Goal: Transaction & Acquisition: Purchase product/service

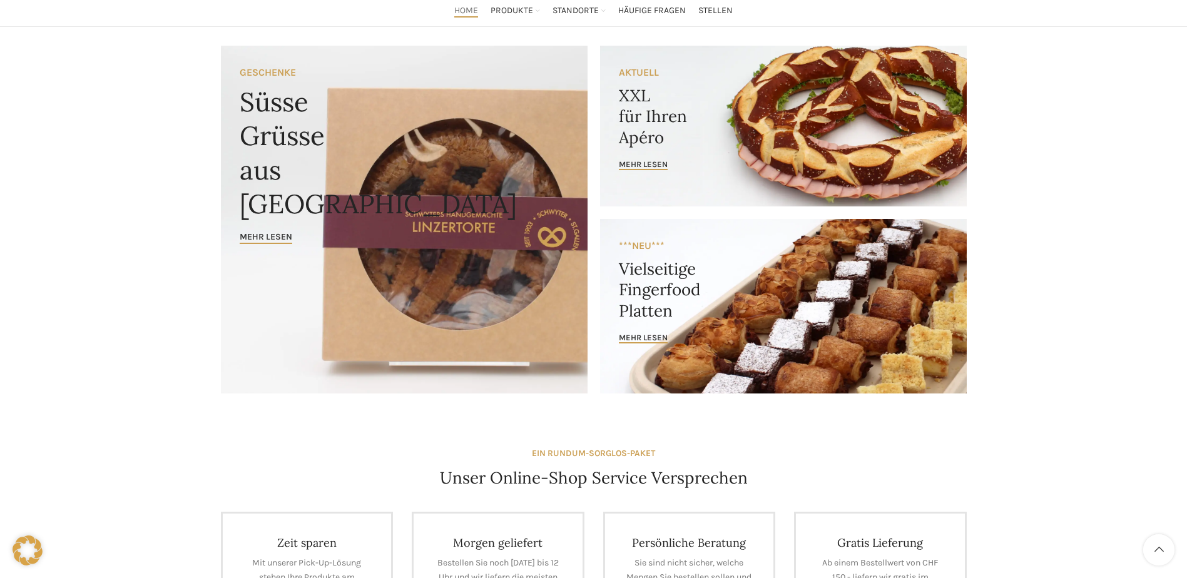
scroll to position [89, 0]
click at [628, 151] on link "Banner link" at bounding box center [783, 125] width 367 height 161
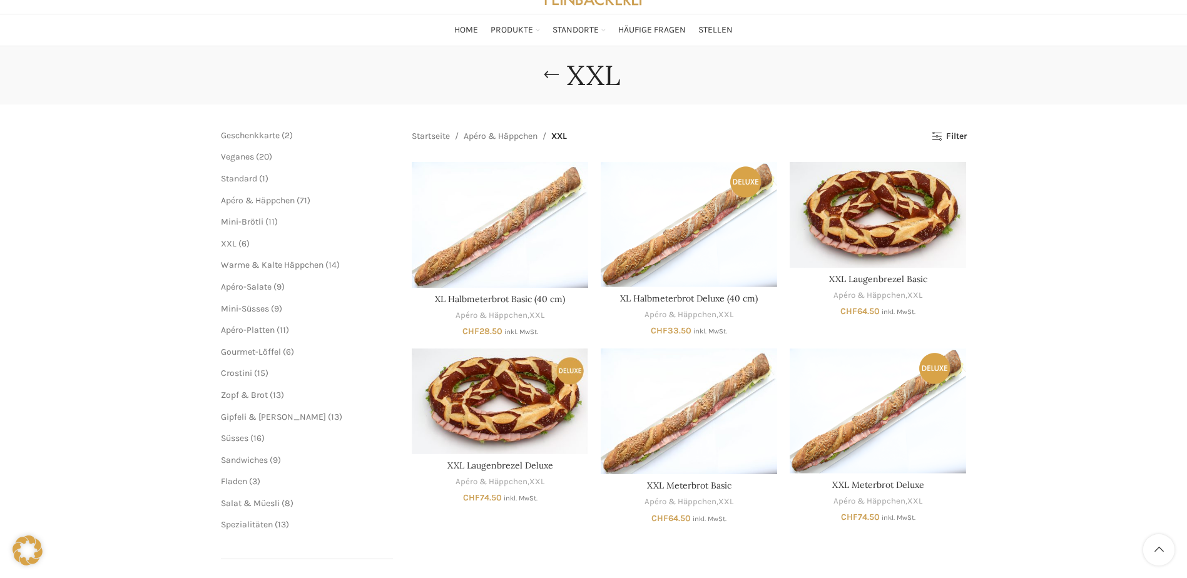
scroll to position [69, 0]
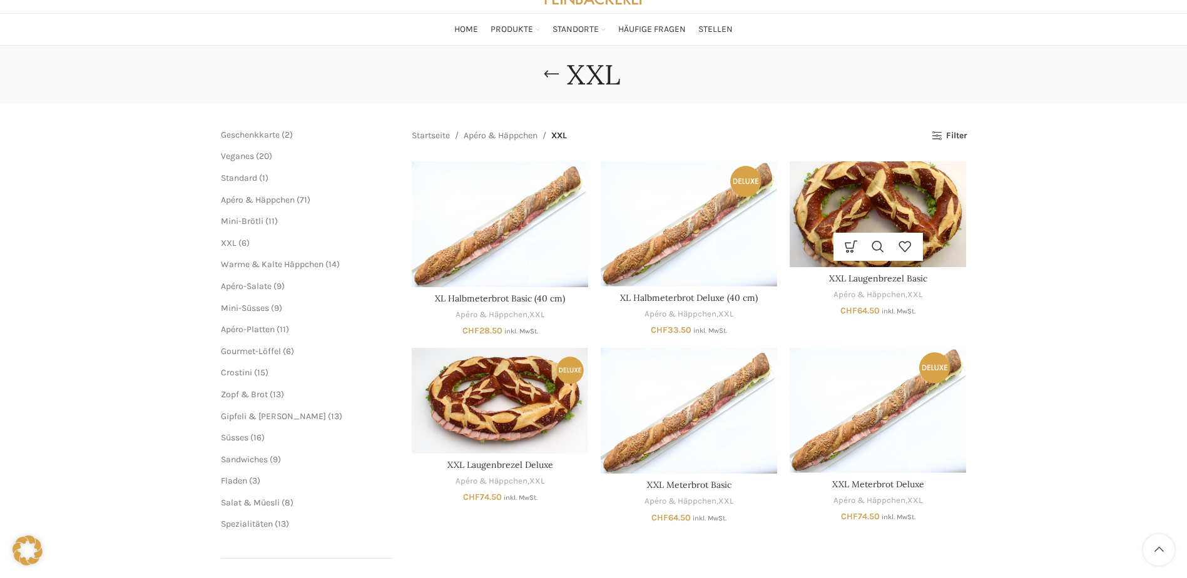
click at [853, 221] on img "XXL Laugenbrezel Basic" at bounding box center [878, 214] width 176 height 106
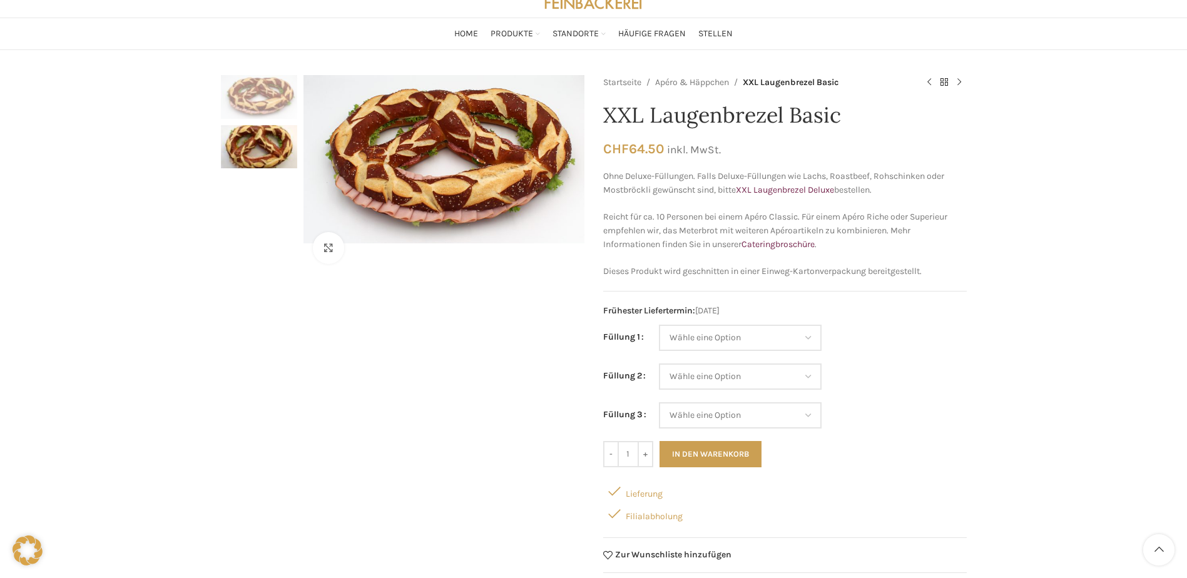
scroll to position [68, 0]
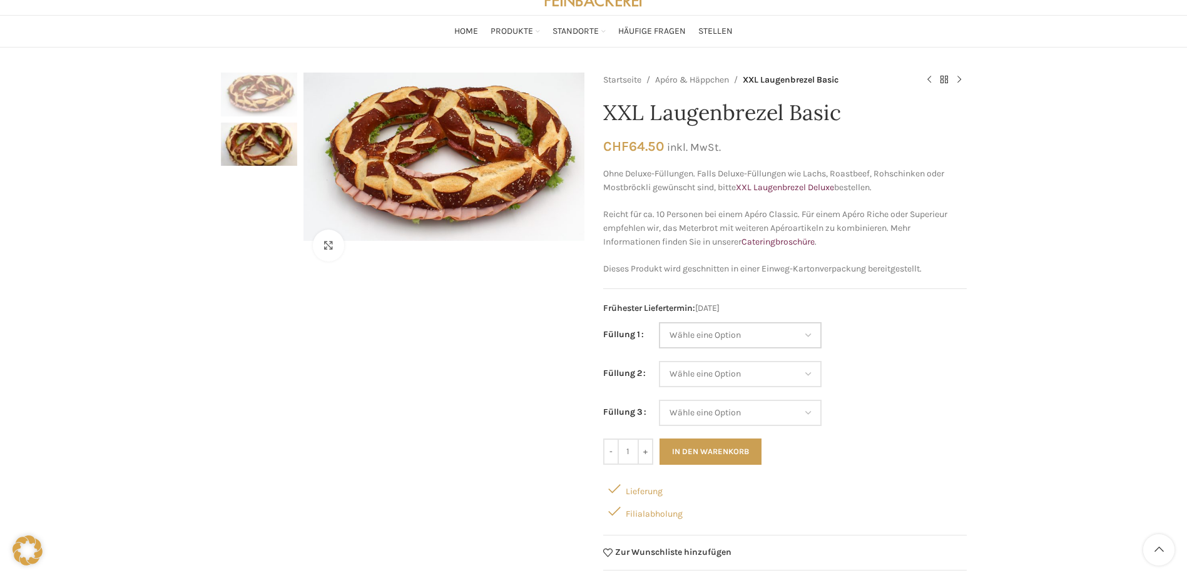
click at [802, 336] on select "Wähle eine Option Salami Schinken Fleischkäse Trutenschinken Appenzellerkäse Gr…" at bounding box center [740, 335] width 163 height 26
click at [659, 322] on select "Wähle eine Option Salami Schinken Fleischkäse Trutenschinken Appenzellerkäse Gr…" at bounding box center [740, 335] width 163 height 26
select select "Eimasse"
click at [776, 377] on select "Wähle eine Option Salami Schinken Fleischkäse Trutenschinken Appenzellerkäse Gr…" at bounding box center [740, 374] width 163 height 26
select select "Appenzellerkäse"
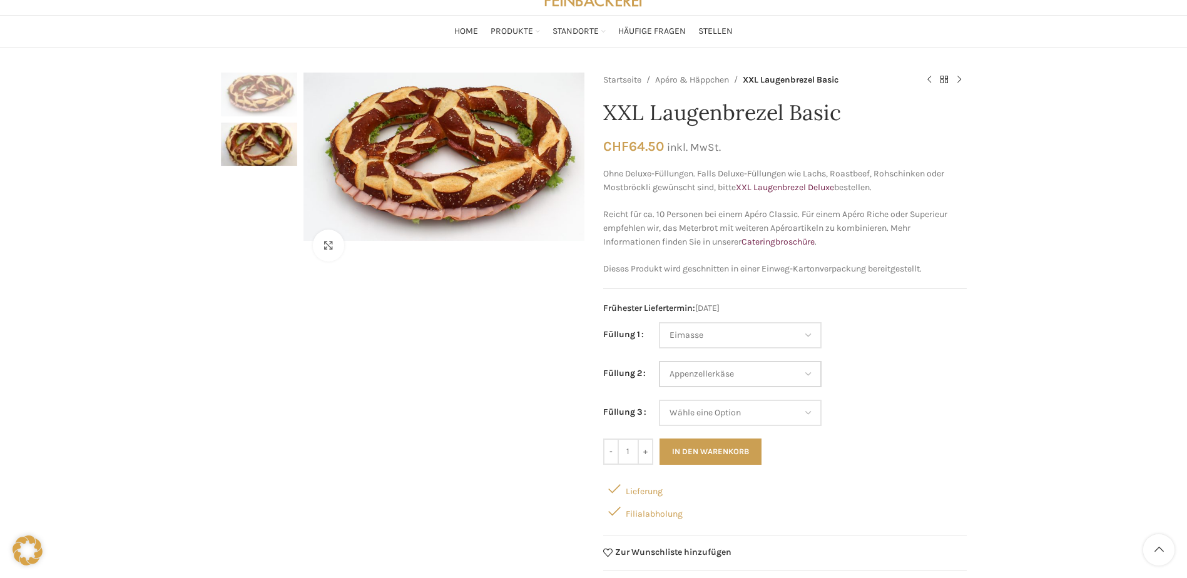
click at [659, 361] on select "Wähle eine Option Salami Schinken Fleischkäse Trutenschinken Appenzellerkäse Gr…" at bounding box center [740, 374] width 163 height 26
select select "Eimasse"
select select "Appenzellerkäse"
click at [781, 408] on select "Wähle eine Option Salami Schinken Fleischkäse Trutenschinken Appenzellerkäse Gr…" at bounding box center [740, 413] width 163 height 26
select select "Tomaten-Mozzarella"
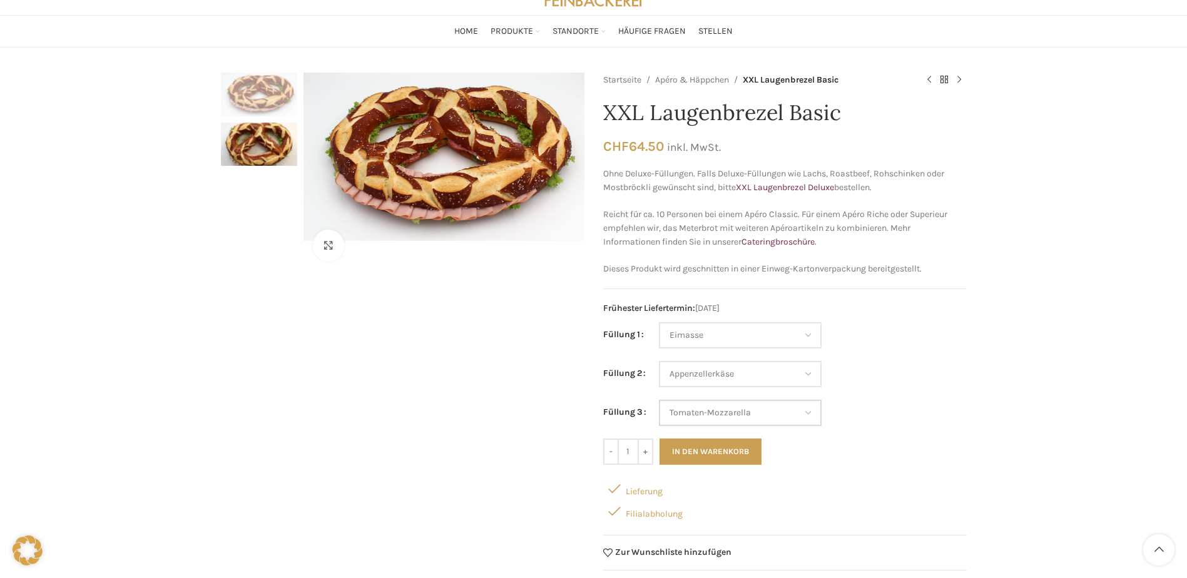
click at [659, 400] on select "Wähle eine Option Salami Schinken Fleischkäse Trutenschinken Appenzellerkäse Gr…" at bounding box center [740, 413] width 163 height 26
select select "Eimasse"
select select "Appenzellerkäse"
select select "Tomaten-Mozzarella"
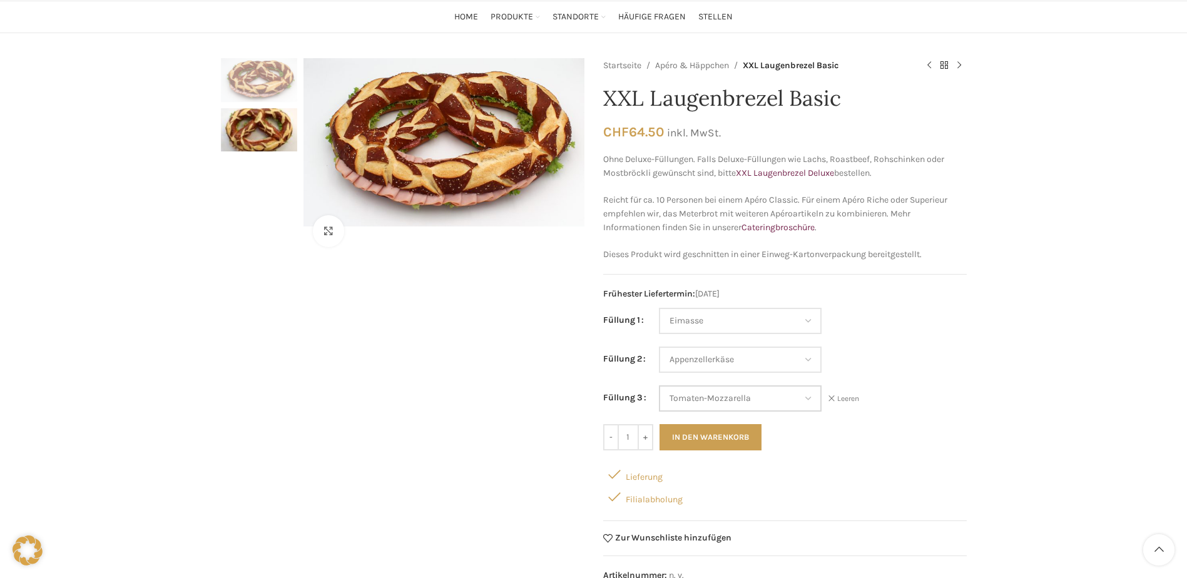
scroll to position [84, 0]
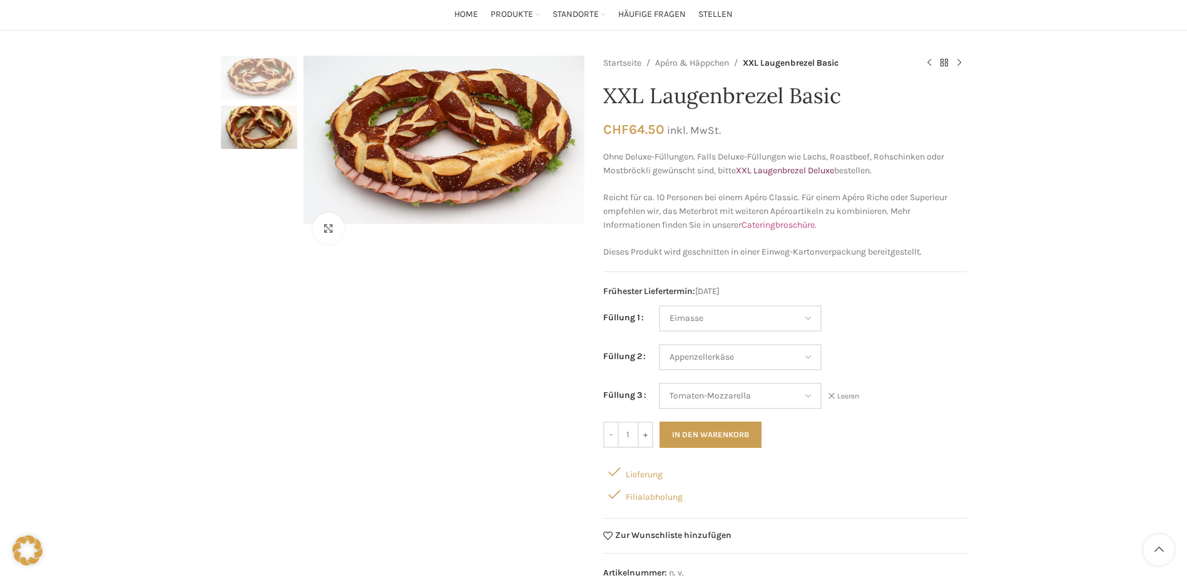
click at [769, 225] on link "Cateringbroschüre" at bounding box center [777, 225] width 73 height 11
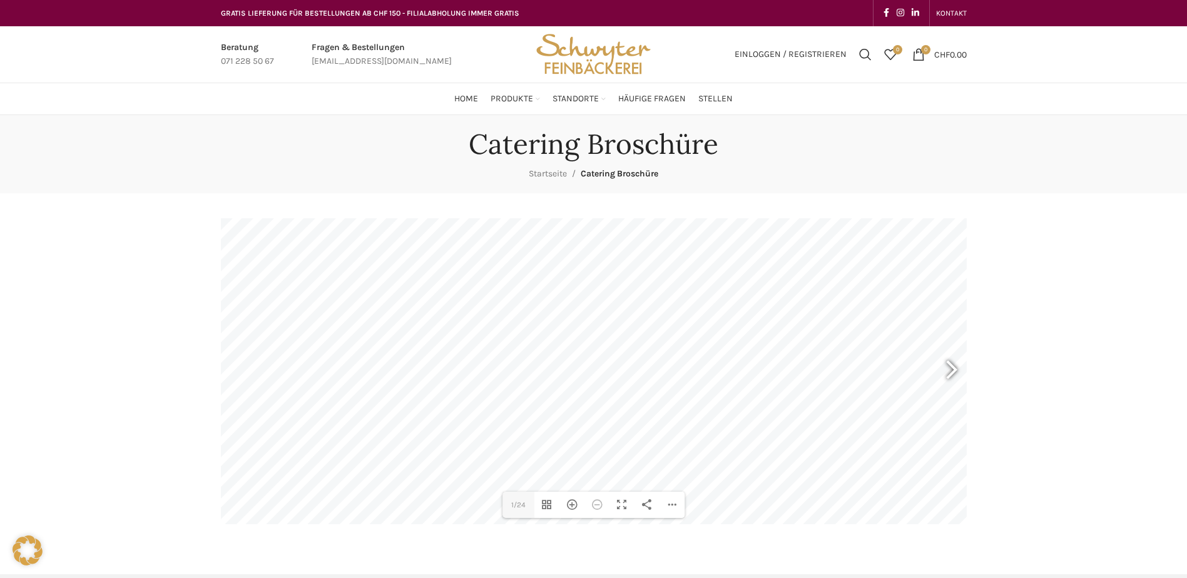
click at [945, 372] on div at bounding box center [946, 371] width 29 height 46
click at [958, 369] on div at bounding box center [946, 371] width 29 height 46
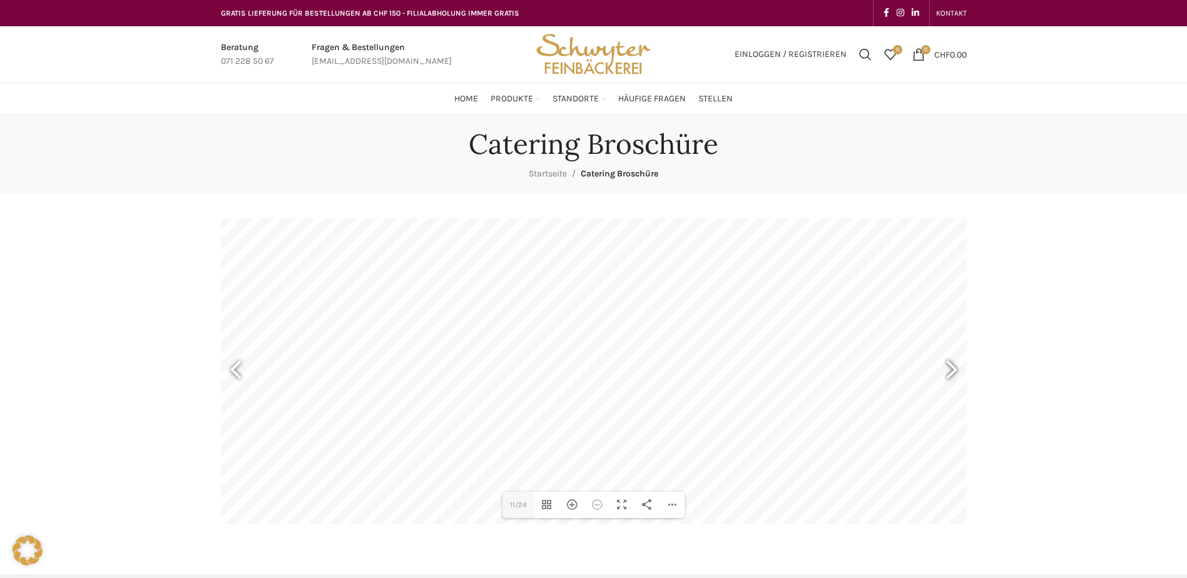
click at [958, 369] on div at bounding box center [946, 371] width 29 height 46
click at [225, 367] on div at bounding box center [236, 371] width 31 height 63
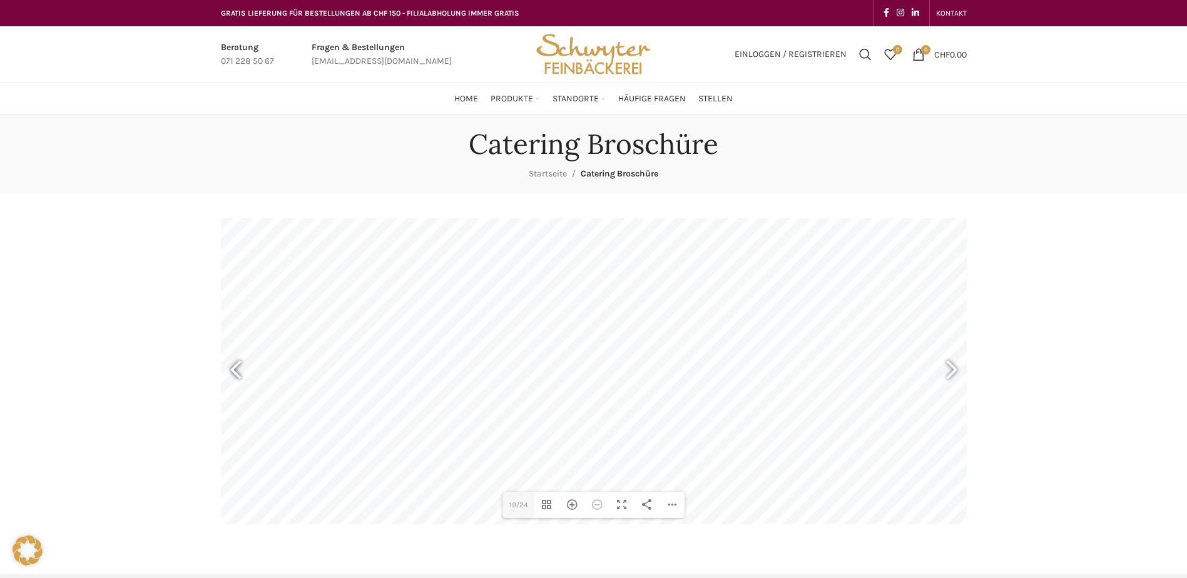
type input "17"
click at [572, 507] on div "Hereinzoomen" at bounding box center [571, 505] width 25 height 26
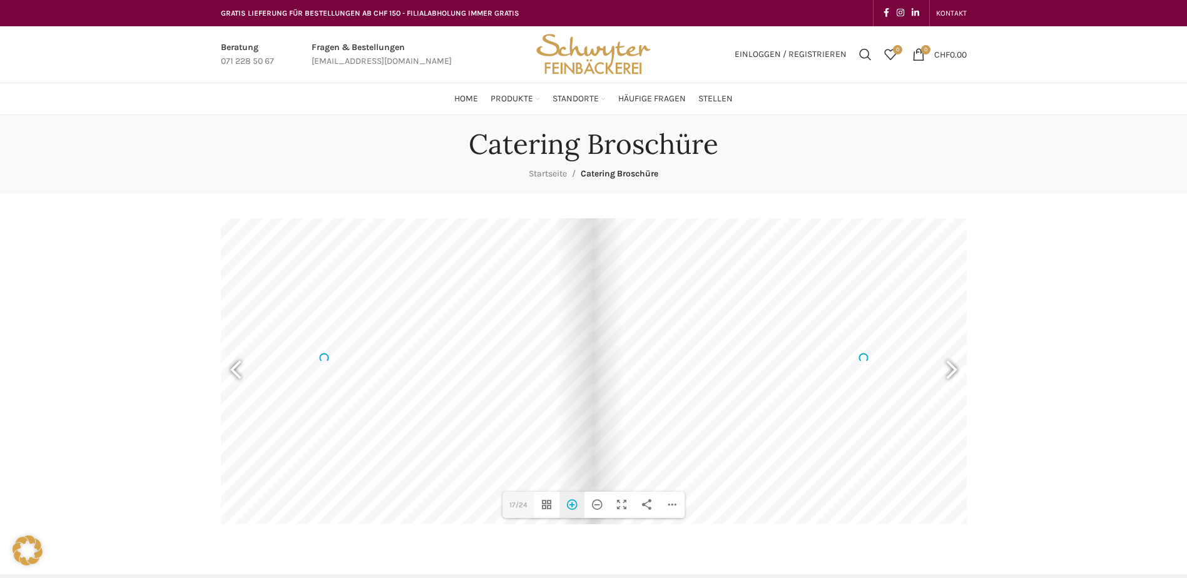
click at [572, 507] on div "Hereinzoomen" at bounding box center [571, 505] width 25 height 26
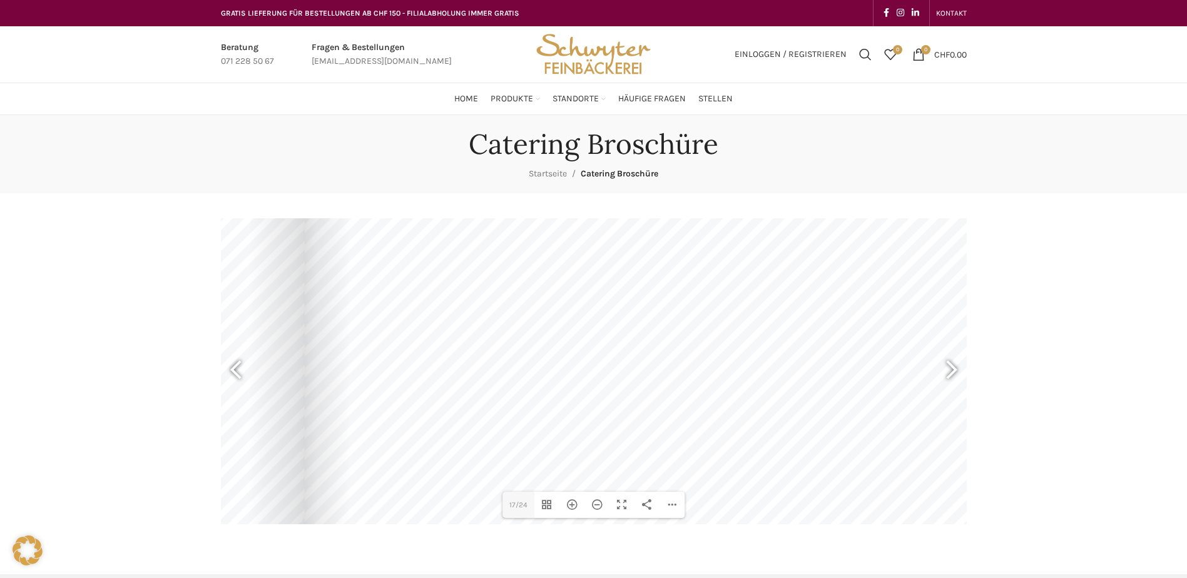
drag, startPoint x: 791, startPoint y: 431, endPoint x: 502, endPoint y: 345, distance: 301.7
click at [502, 345] on div at bounding box center [709, 271] width 809 height 572
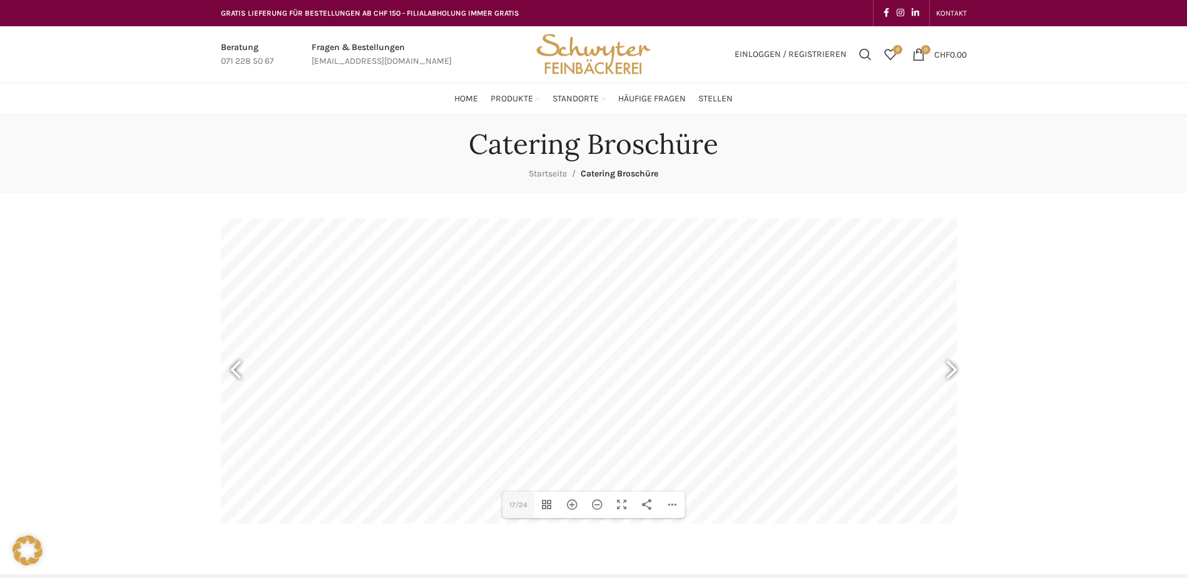
drag, startPoint x: 711, startPoint y: 395, endPoint x: 288, endPoint y: 360, distance: 425.0
click at [288, 360] on div at bounding box center [552, 237] width 809 height 572
click at [989, 287] on div "Catering Broschüre Startseite Catering Broschüre DearFlip: lädt PDF 99% ... Clo…" at bounding box center [593, 332] width 1187 height 434
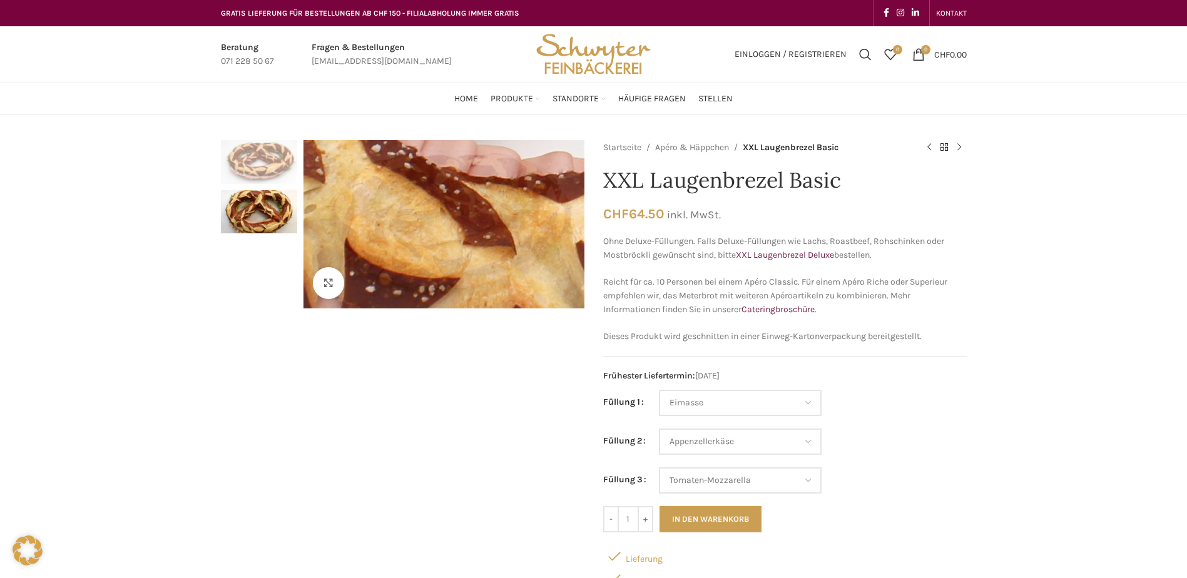
select select "Eimasse"
select select "Appenzellerkäse"
select select "Tomaten-Mozzarella"
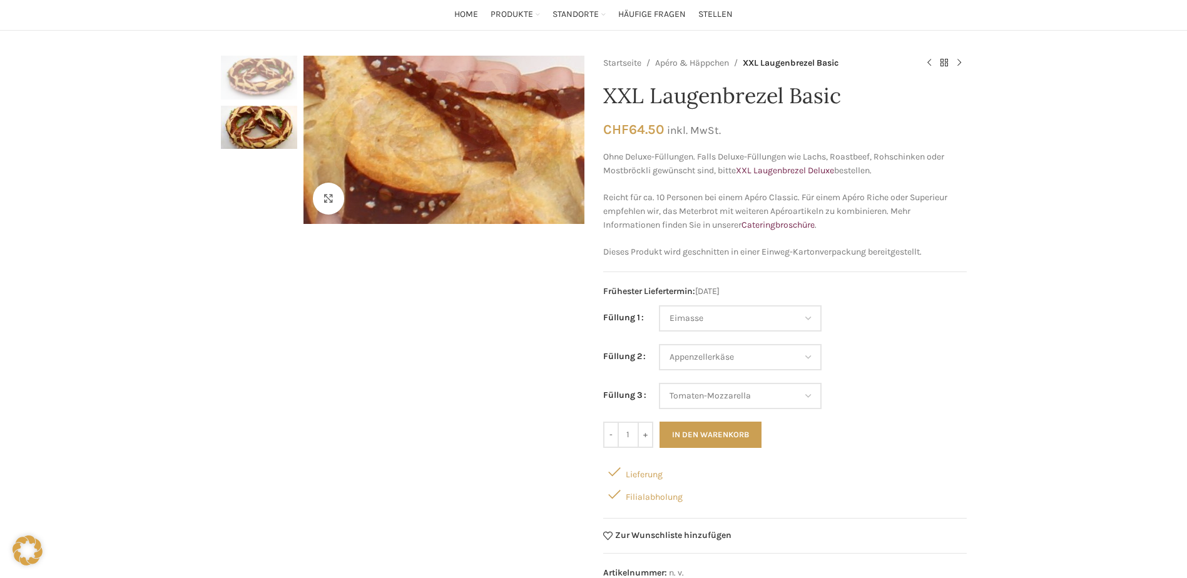
scroll to position [84, 0]
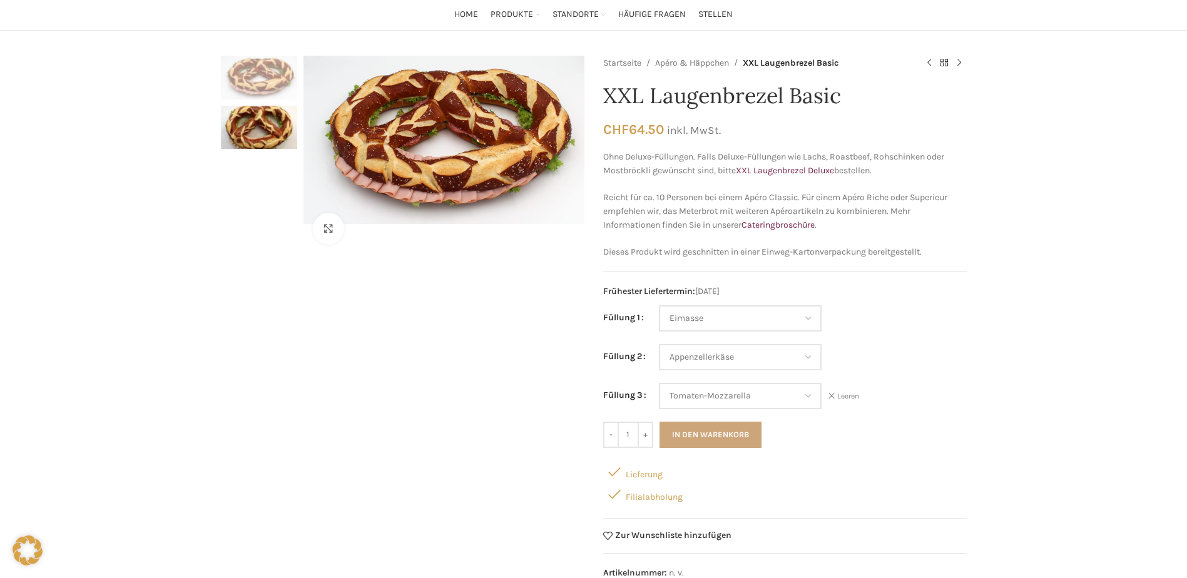
click at [735, 430] on button "In den Warenkorb" at bounding box center [710, 435] width 102 height 26
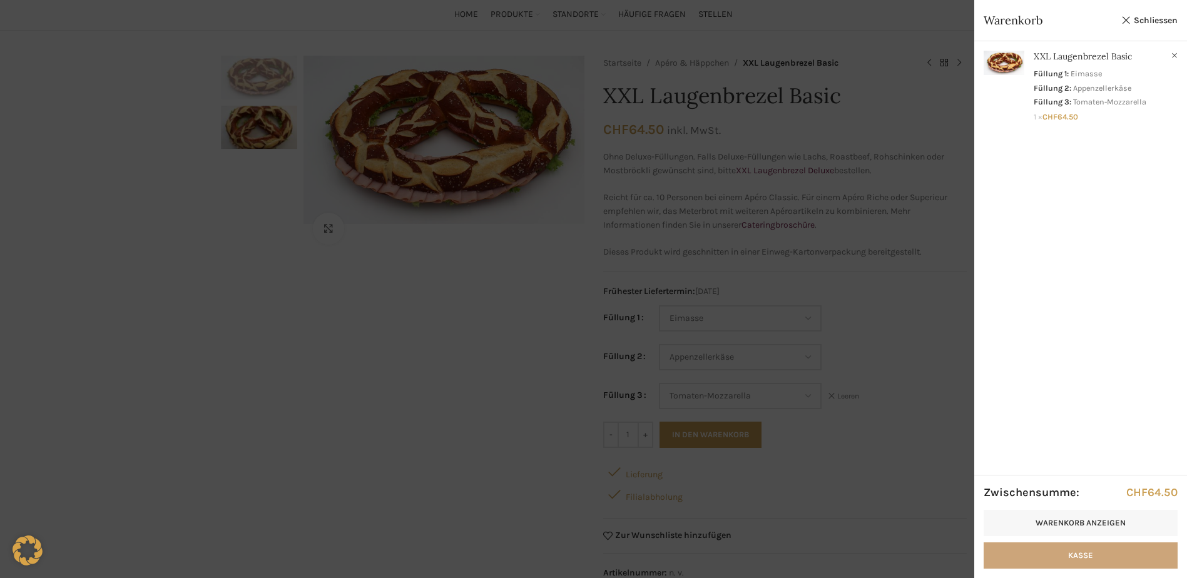
click at [1099, 549] on link "Kasse" at bounding box center [1081, 555] width 194 height 26
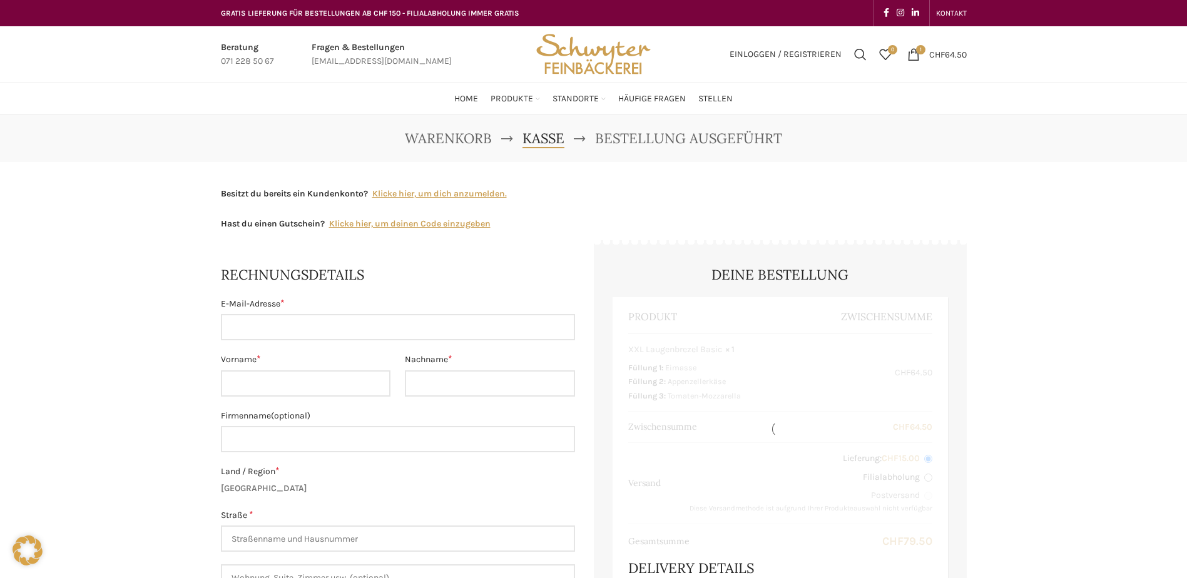
select select "SG"
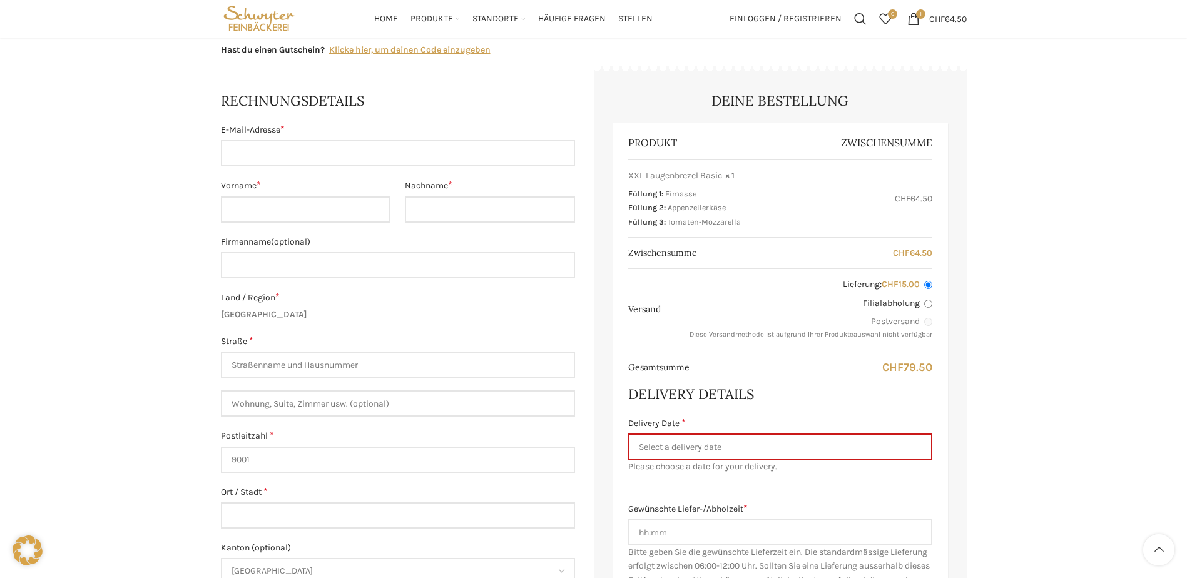
scroll to position [175, 0]
click at [521, 158] on input "E-Mail-Adresse *" at bounding box center [398, 153] width 354 height 26
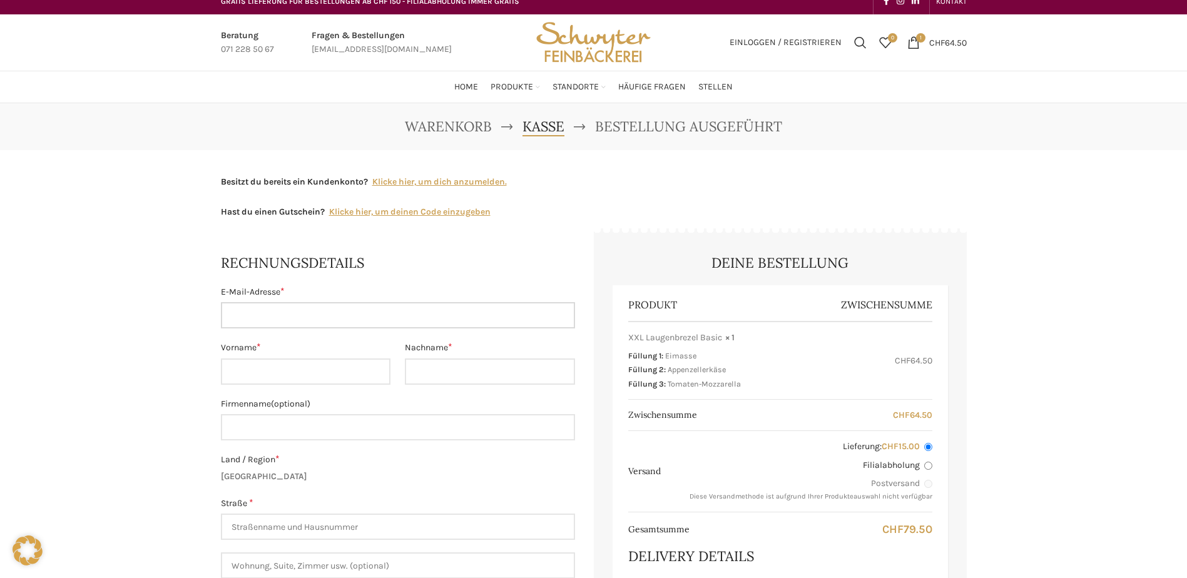
scroll to position [0, 0]
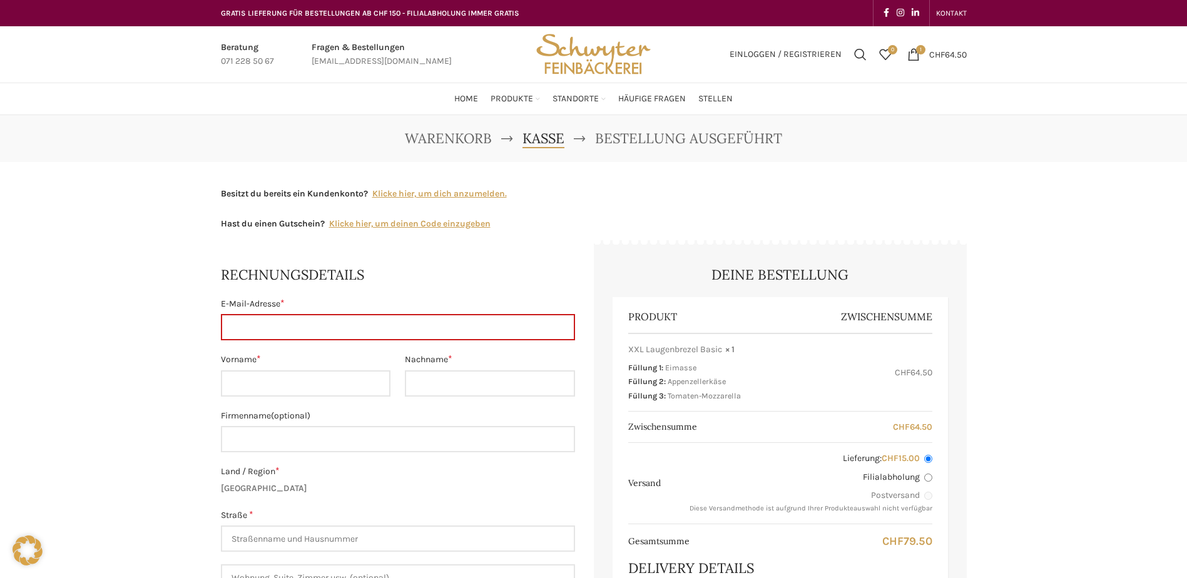
click at [368, 59] on link "Infobox link" at bounding box center [382, 55] width 140 height 28
click at [347, 62] on link "Infobox link" at bounding box center [382, 55] width 140 height 28
drag, startPoint x: 428, startPoint y: 60, endPoint x: 311, endPoint y: 56, distance: 117.1
click at [311, 56] on div "Fragen & Bestellungen [EMAIL_ADDRESS][DOMAIN_NAME]" at bounding box center [381, 55] width 153 height 28
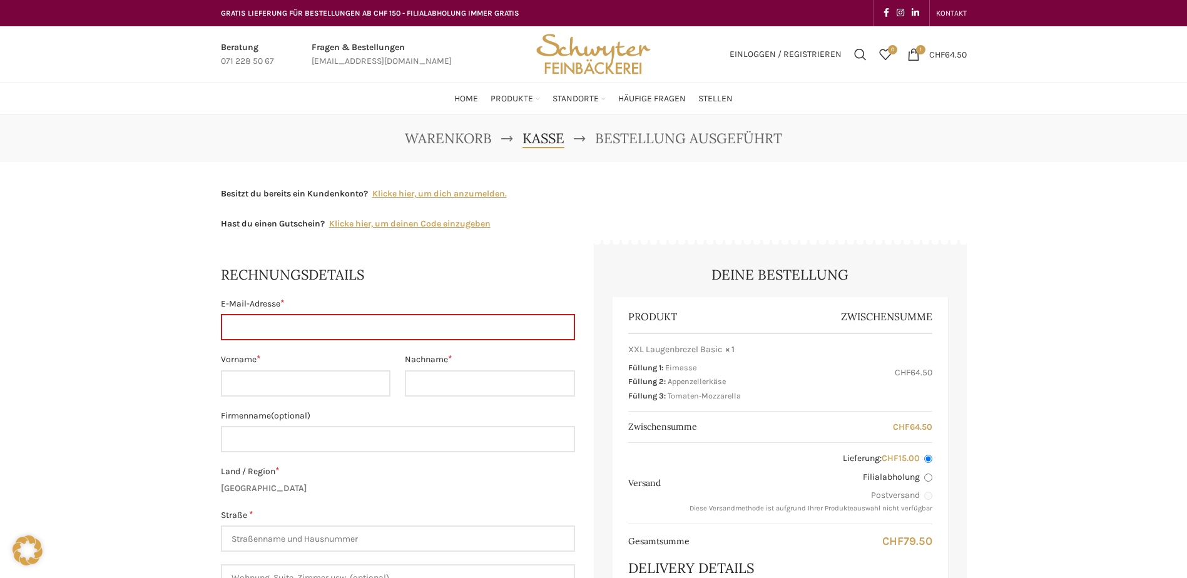
drag, startPoint x: 395, startPoint y: 57, endPoint x: 352, endPoint y: 104, distance: 63.8
click at [352, 104] on div "Home Produkte PRODUKT KATEGORIEN Apéro & Häppchen Spezialitäten Gipfeli & Brötl…" at bounding box center [594, 98] width 758 height 25
